Goal: Find specific page/section: Find specific page/section

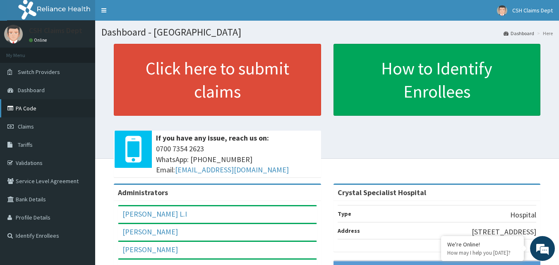
click at [27, 110] on link "PA Code" at bounding box center [47, 108] width 95 height 18
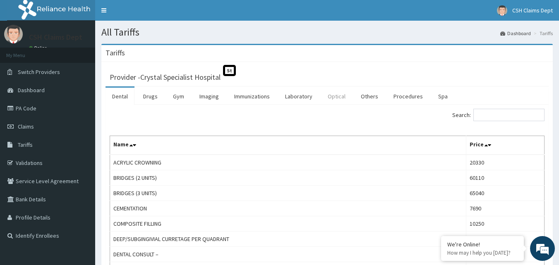
click at [341, 100] on link "Optical" at bounding box center [336, 96] width 31 height 17
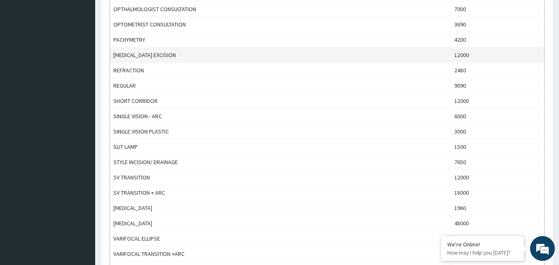
scroll to position [207, 0]
